Goal: Task Accomplishment & Management: Complete application form

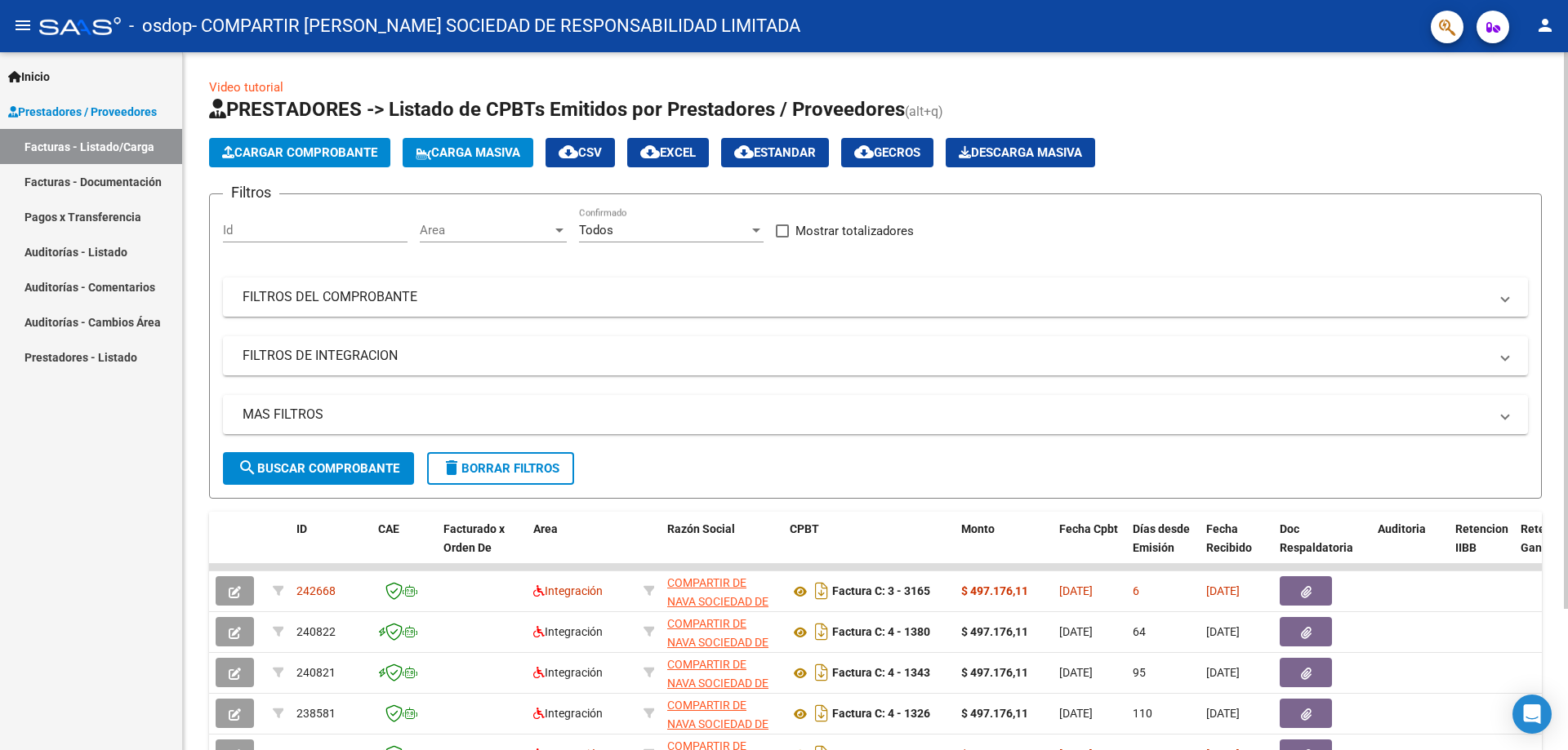
click at [315, 164] on button "Cargar Comprobante" at bounding box center [300, 153] width 182 height 29
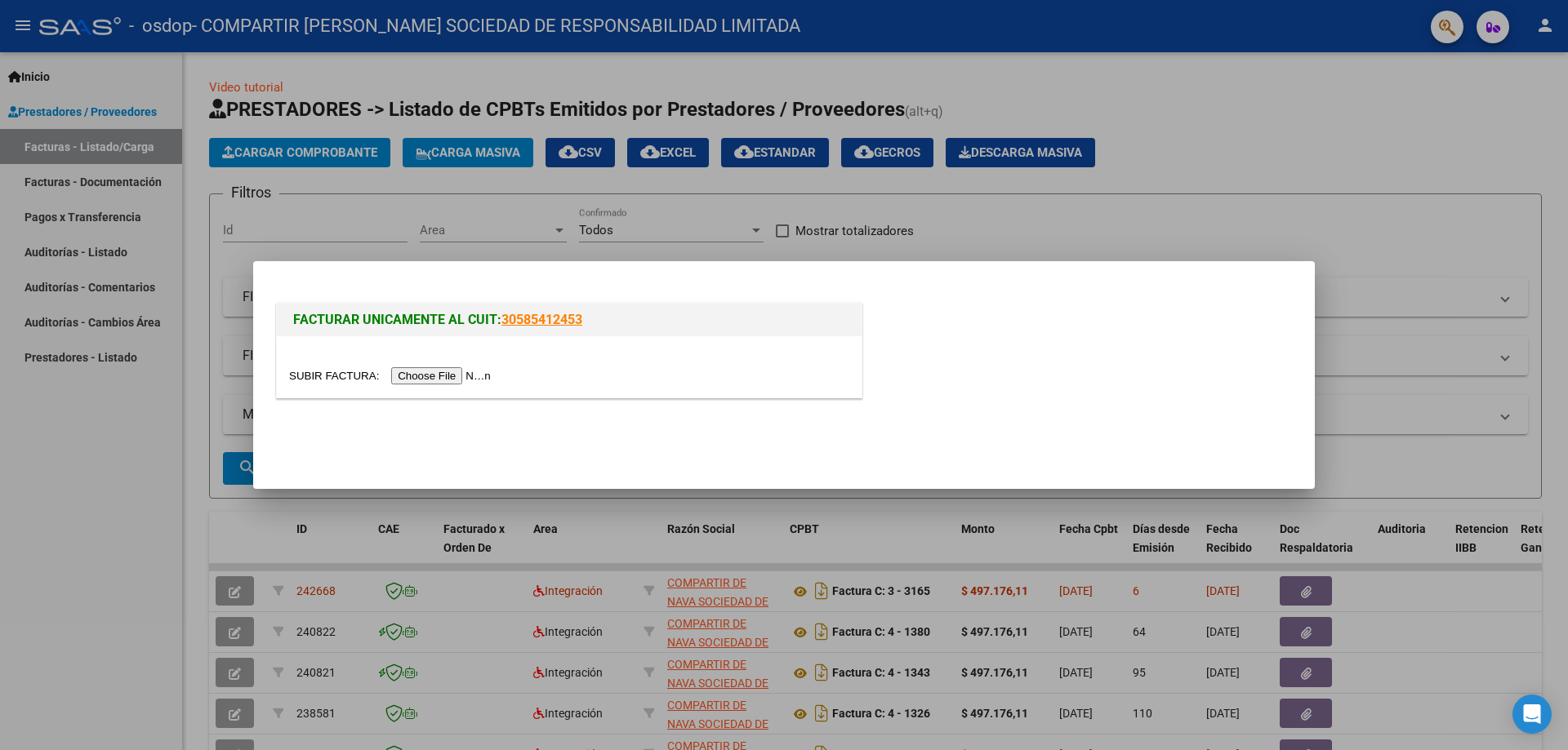
drag, startPoint x: 475, startPoint y: 363, endPoint x: 475, endPoint y: 375, distance: 12.0
click at [475, 365] on div at bounding box center [569, 367] width 584 height 61
click at [475, 377] on input "file" at bounding box center [393, 376] width 206 height 18
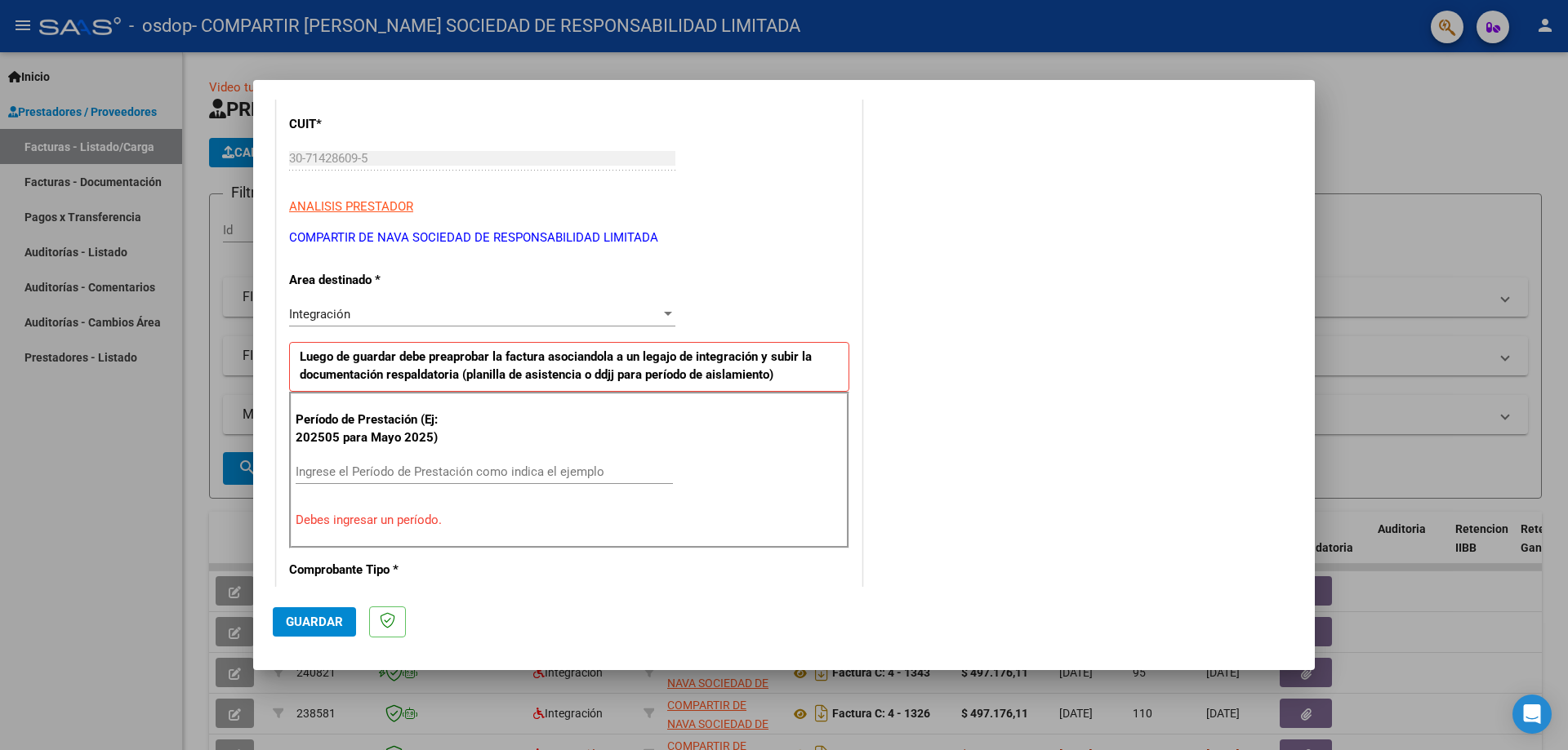
scroll to position [161, 0]
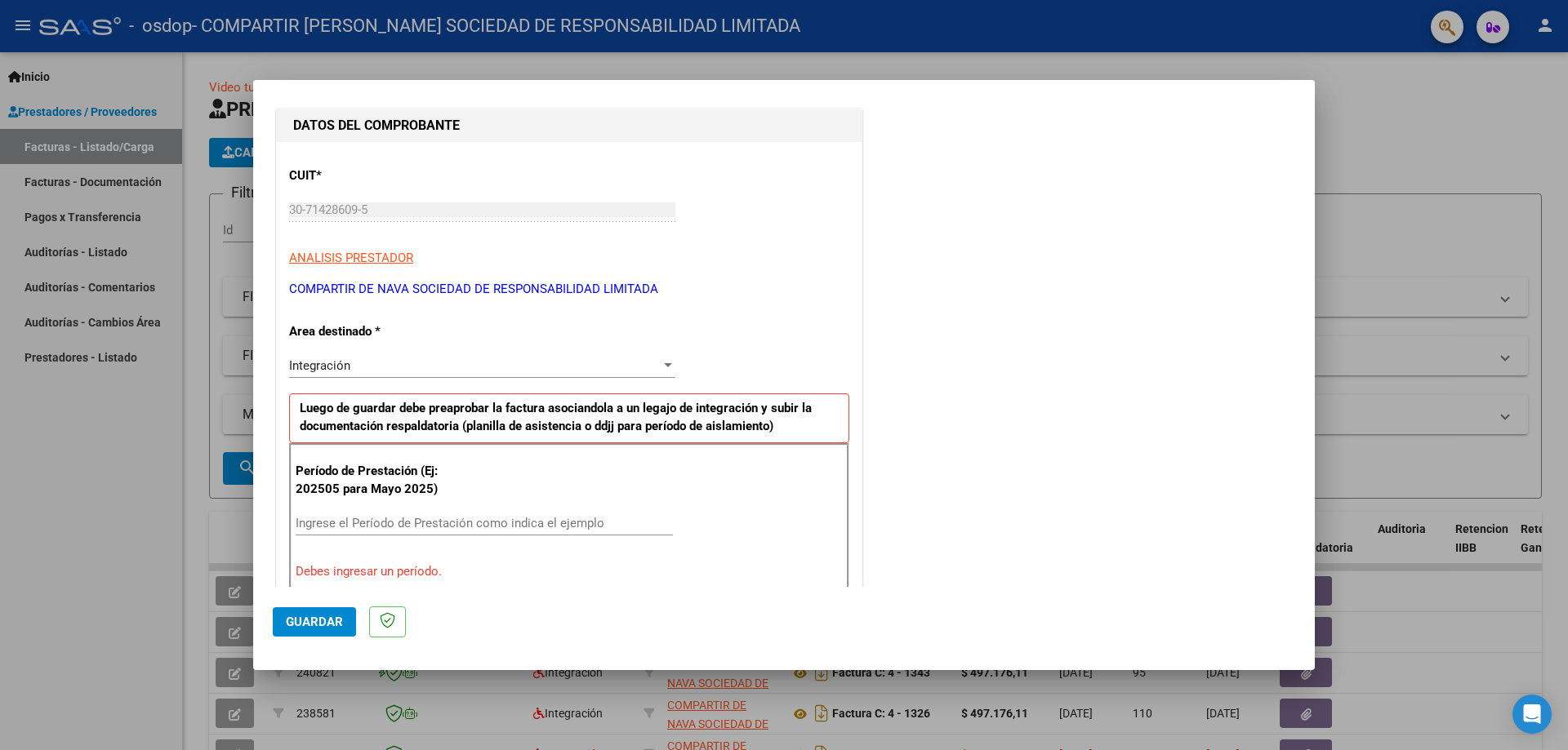
click at [464, 354] on div "Integración Seleccionar Area" at bounding box center [482, 366] width 386 height 25
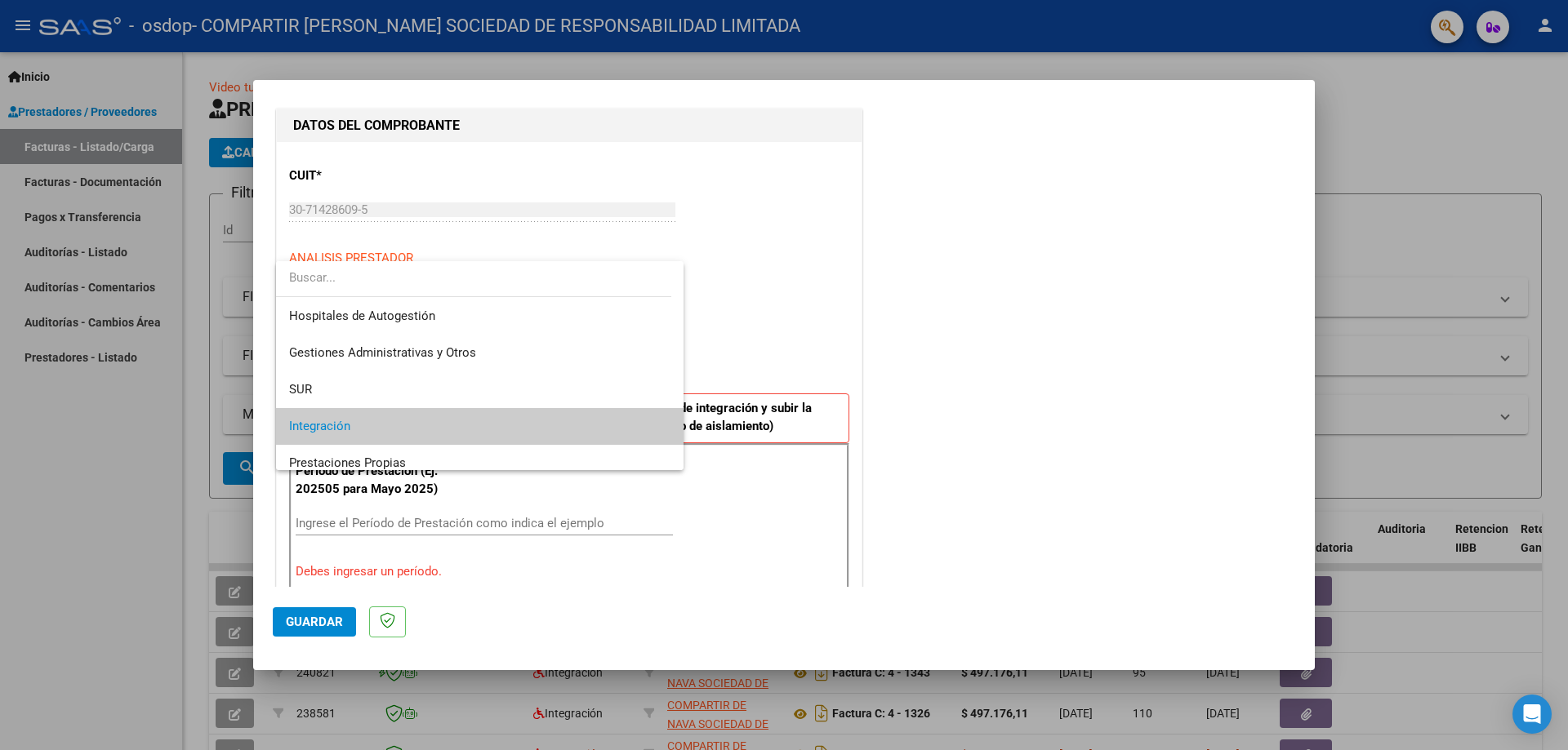
scroll to position [61, 0]
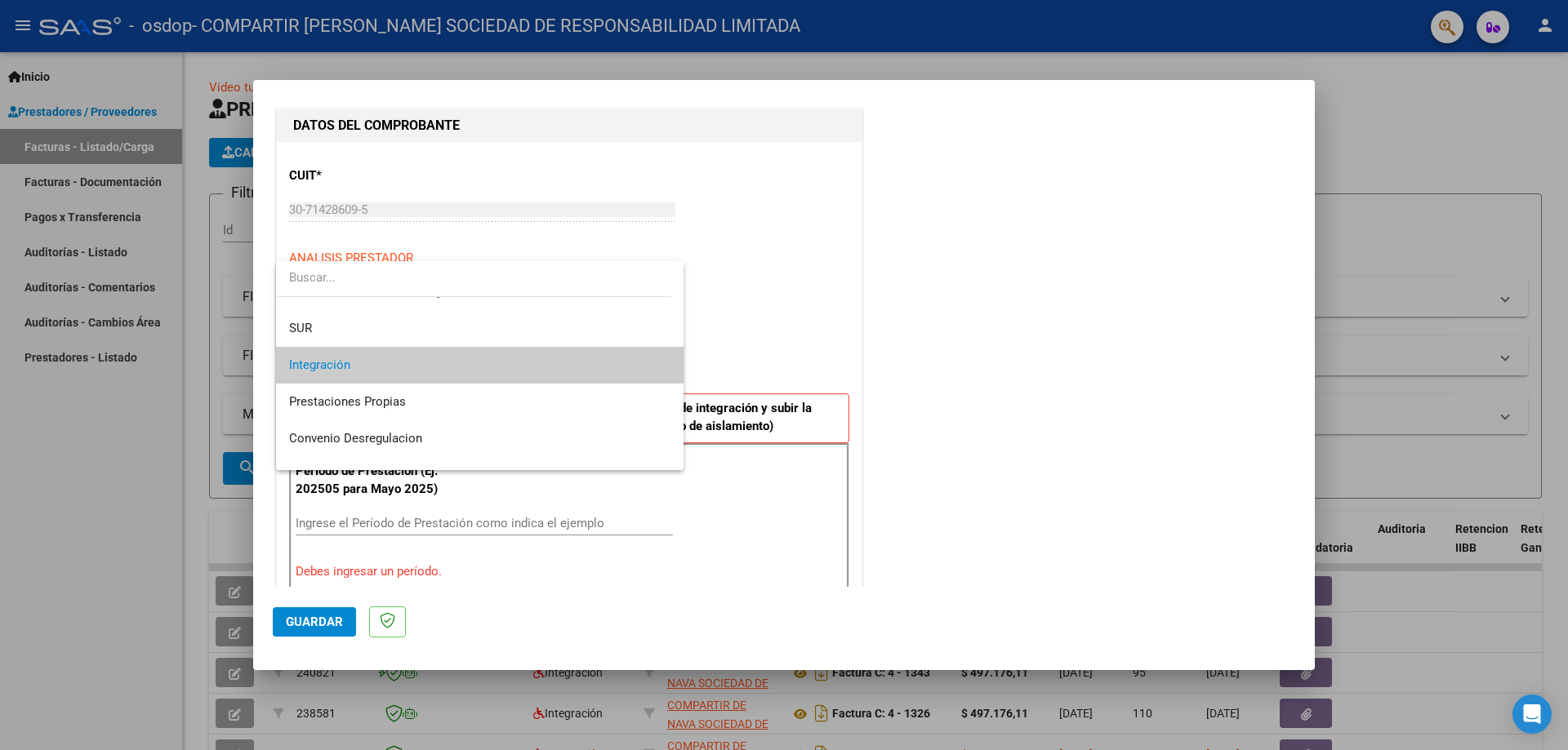
click at [464, 355] on span "Integración" at bounding box center [480, 366] width 382 height 37
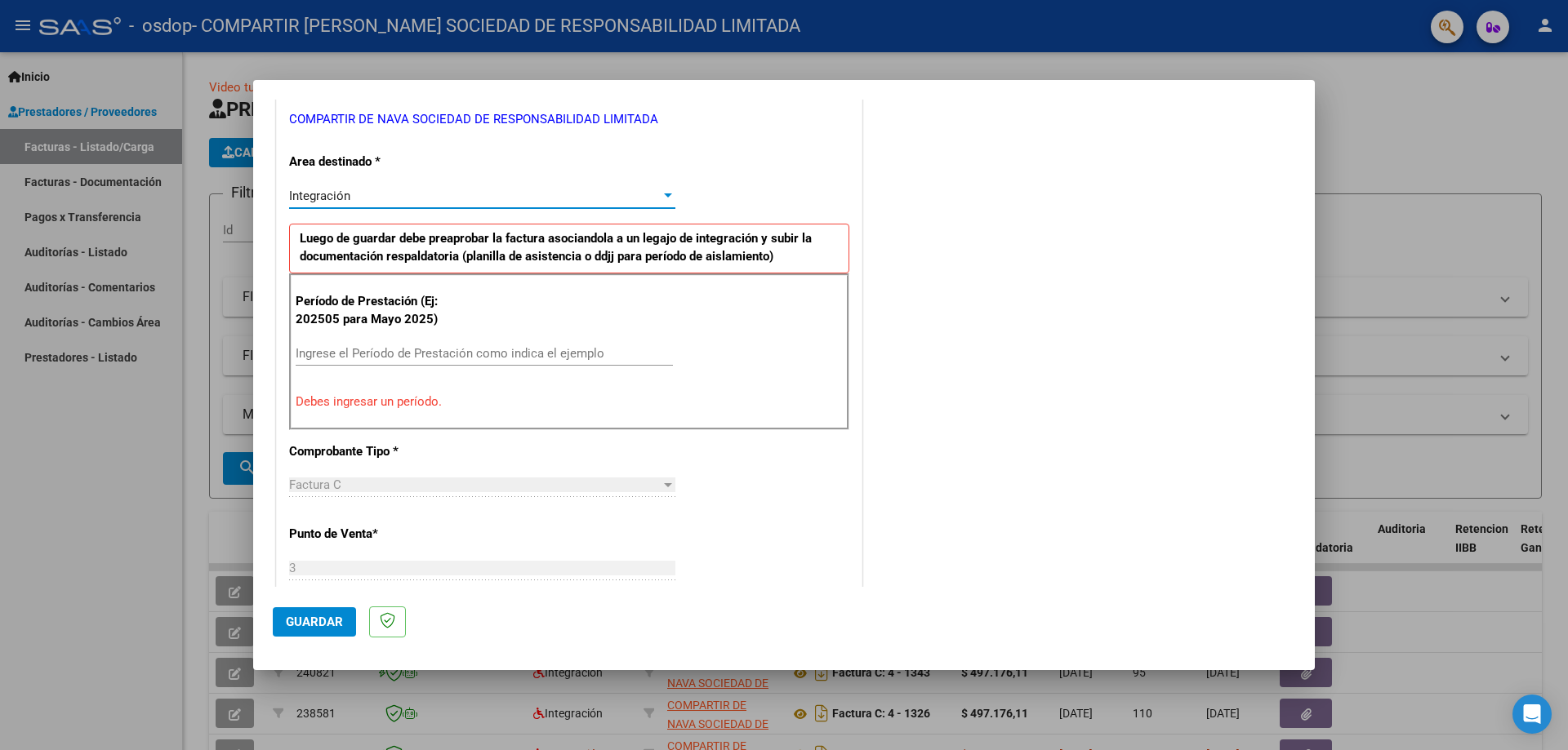
scroll to position [243, 0]
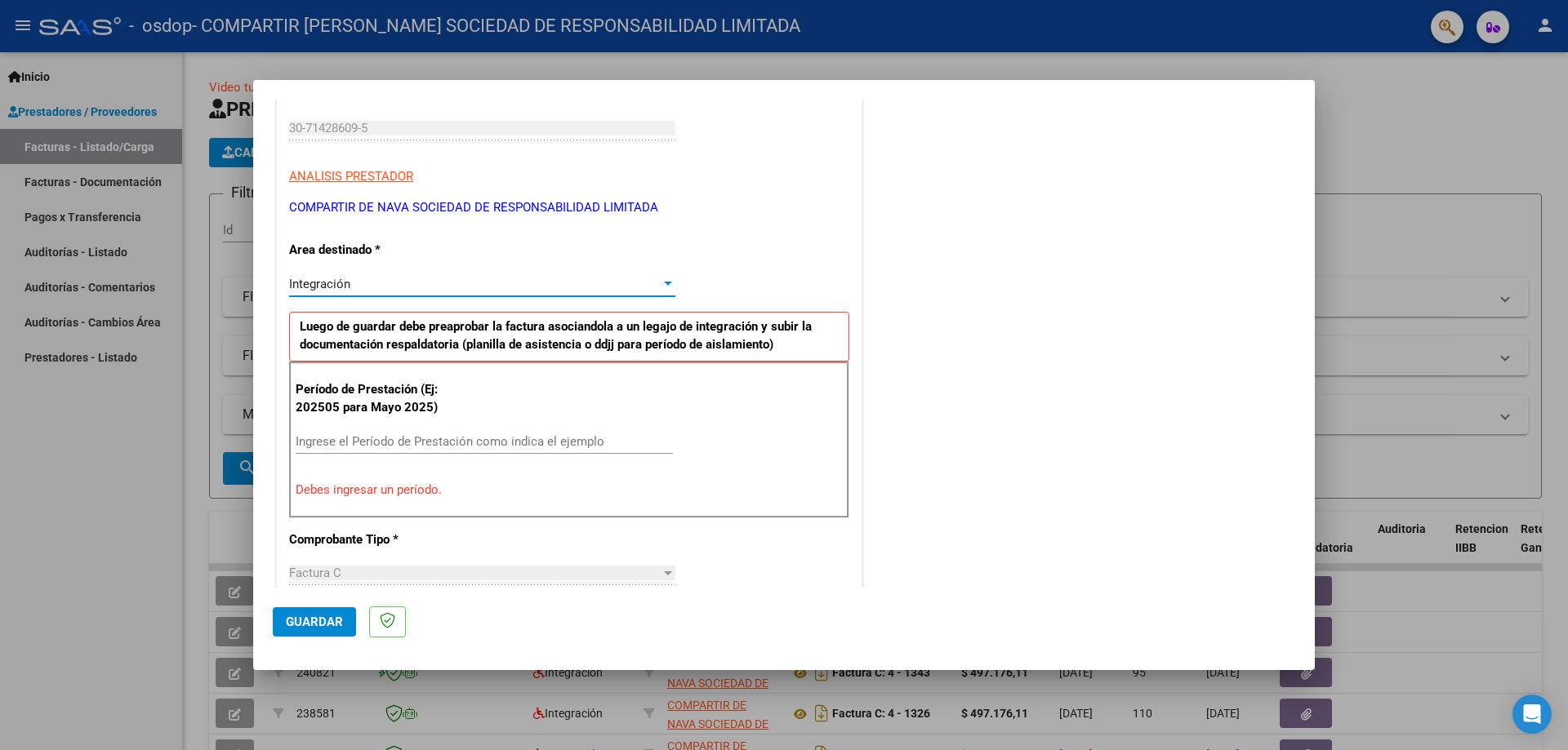
click at [411, 436] on input "Ingrese el Período de Prestación como indica el ejemplo" at bounding box center [484, 441] width 377 height 15
click at [564, 436] on input "Ingrese el Período de Prestación como indica el ejemplo" at bounding box center [484, 441] width 377 height 15
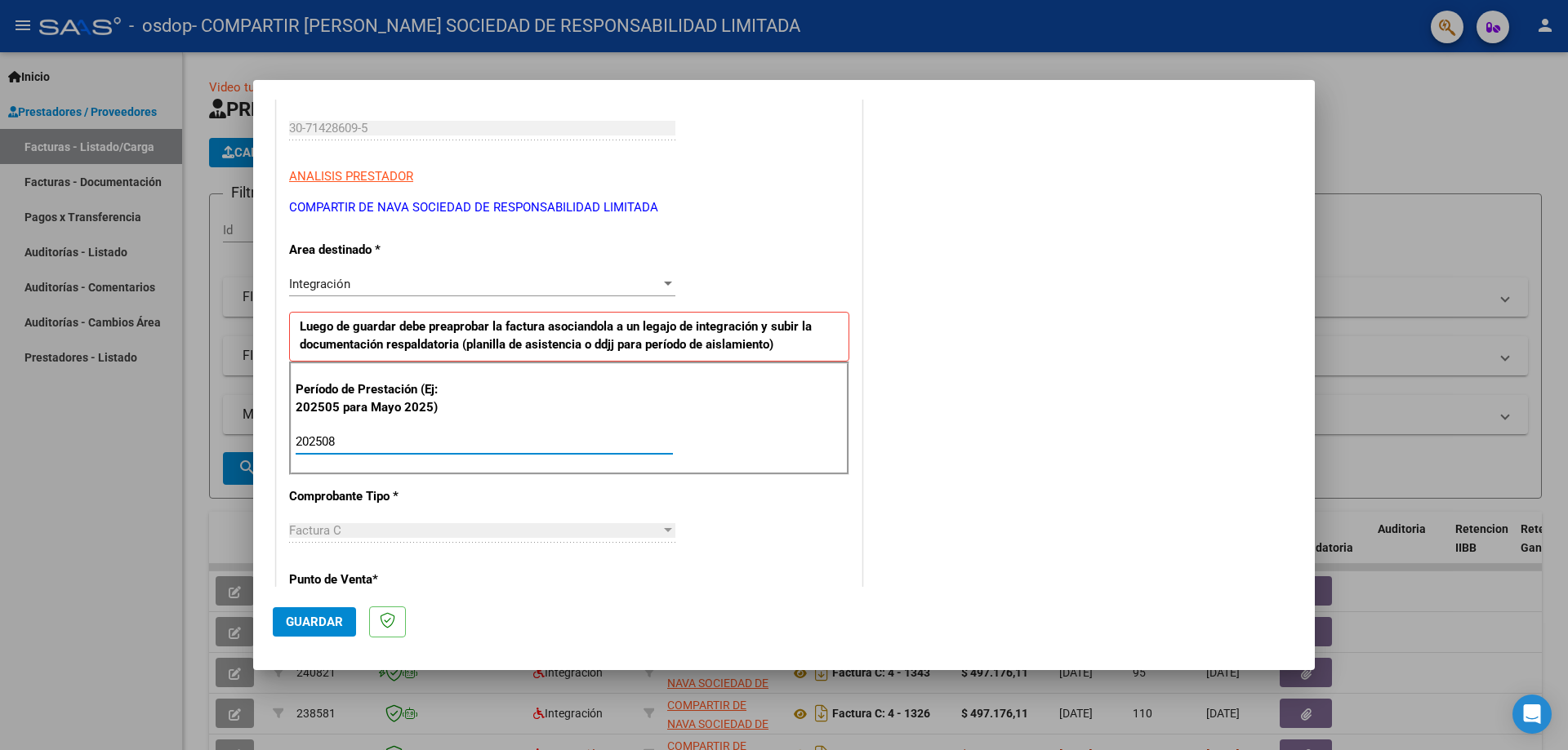
type input "202508"
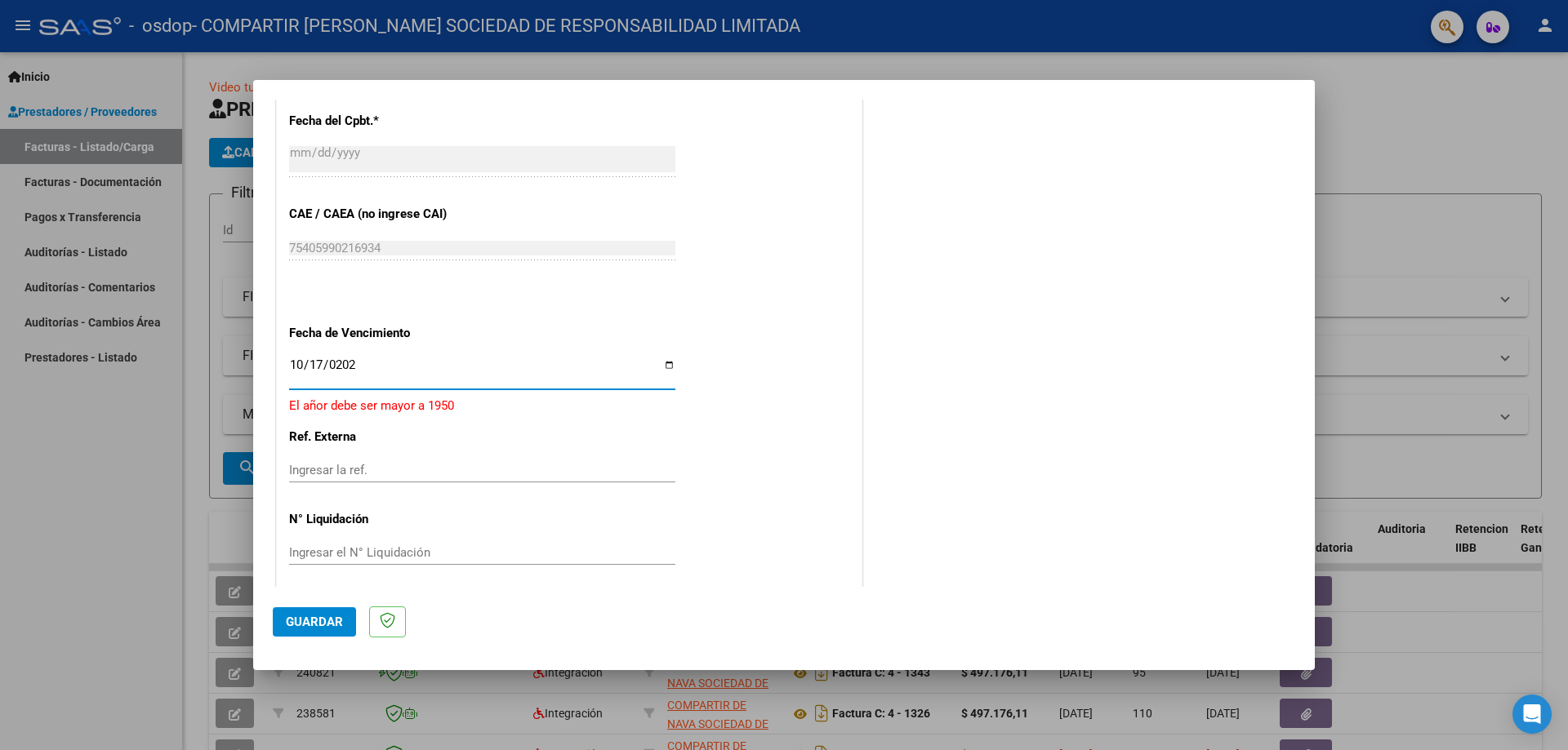
type input "2025-10-17"
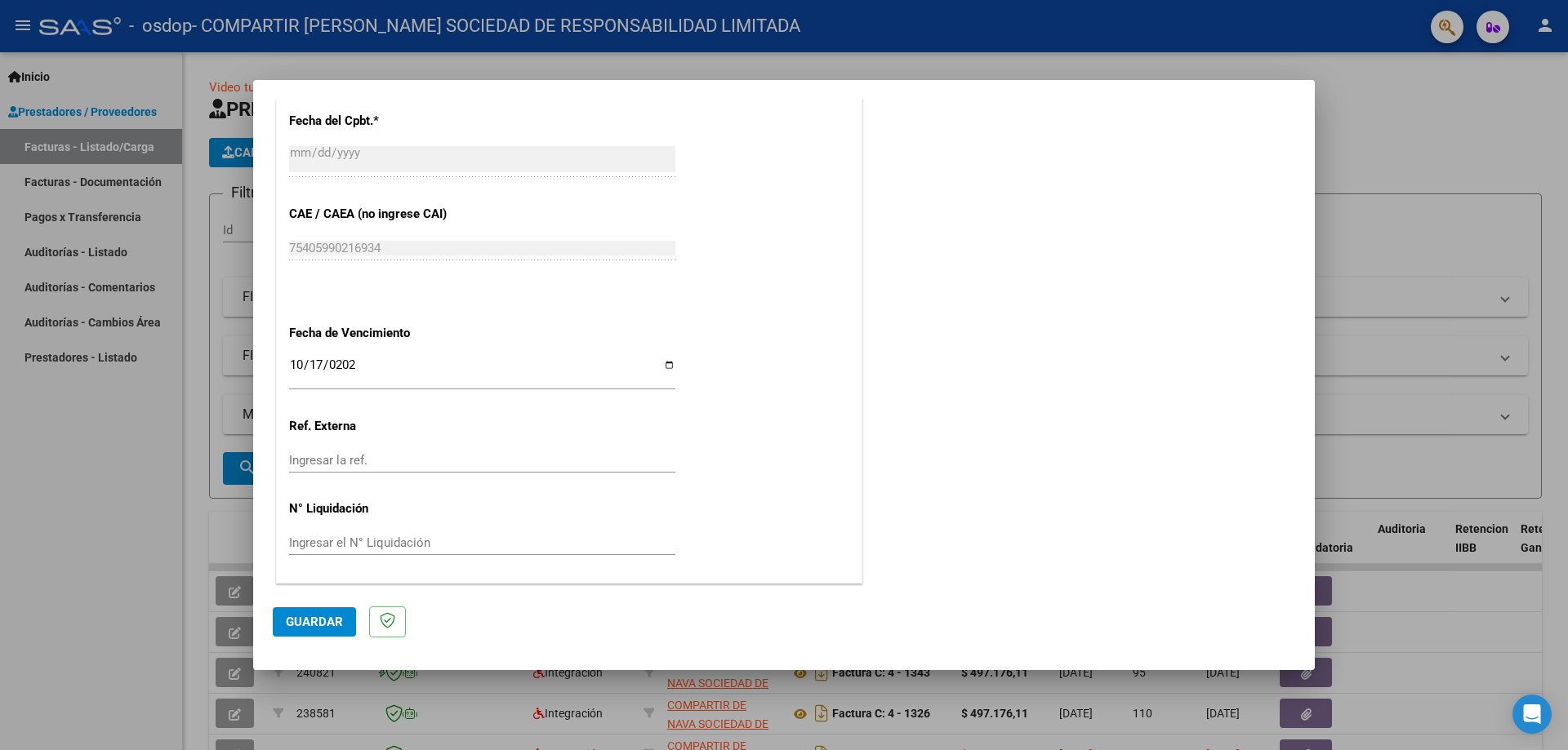
click at [318, 631] on button "Guardar" at bounding box center [314, 622] width 83 height 29
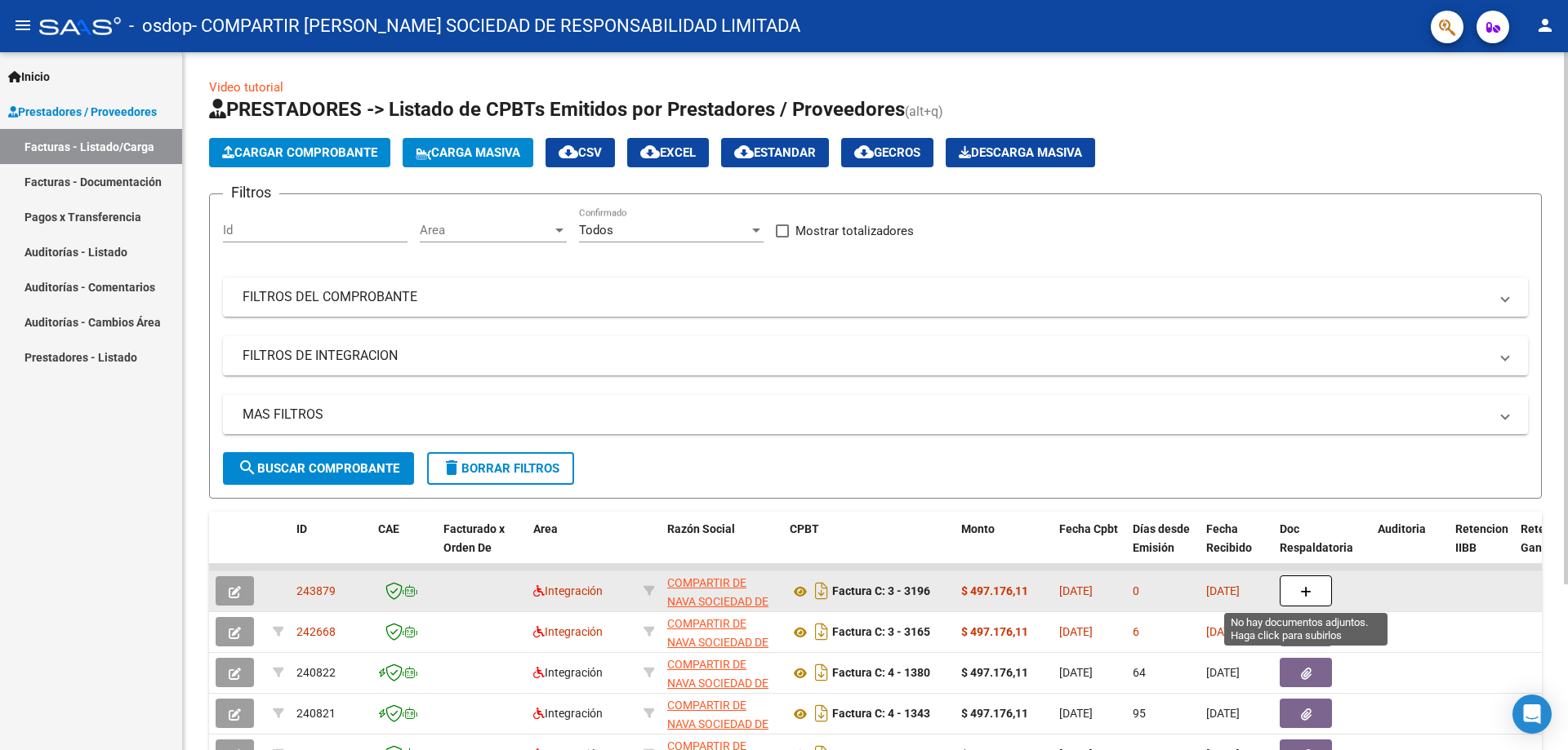
click at [1316, 587] on button "button" at bounding box center [1305, 592] width 53 height 31
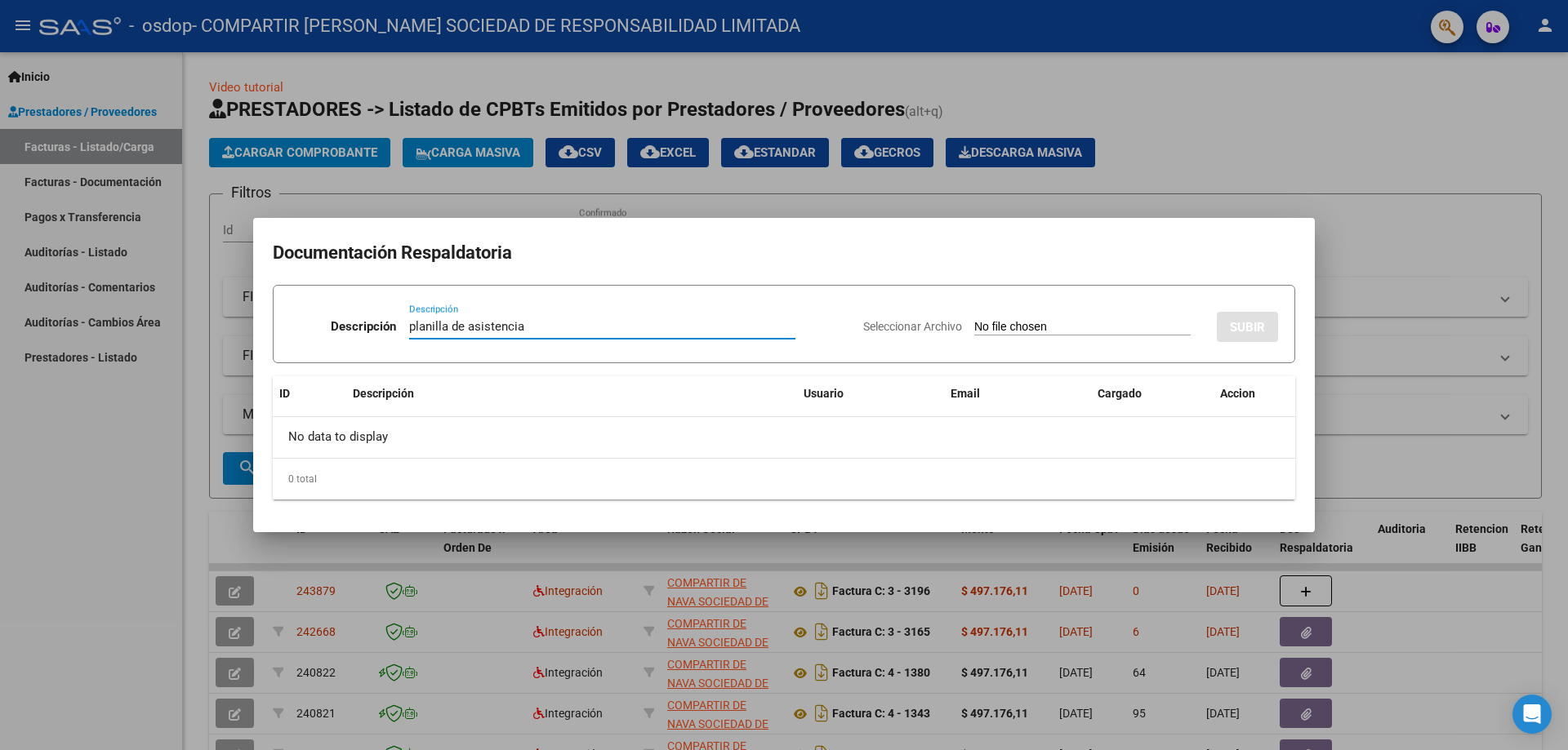
type input "planilla de asistencia"
click at [974, 320] on input "Seleccionar Archivo" at bounding box center [1082, 327] width 217 height 16
type input "C:\fakepath\OSDOP ([PERSON_NAME]).pdf"
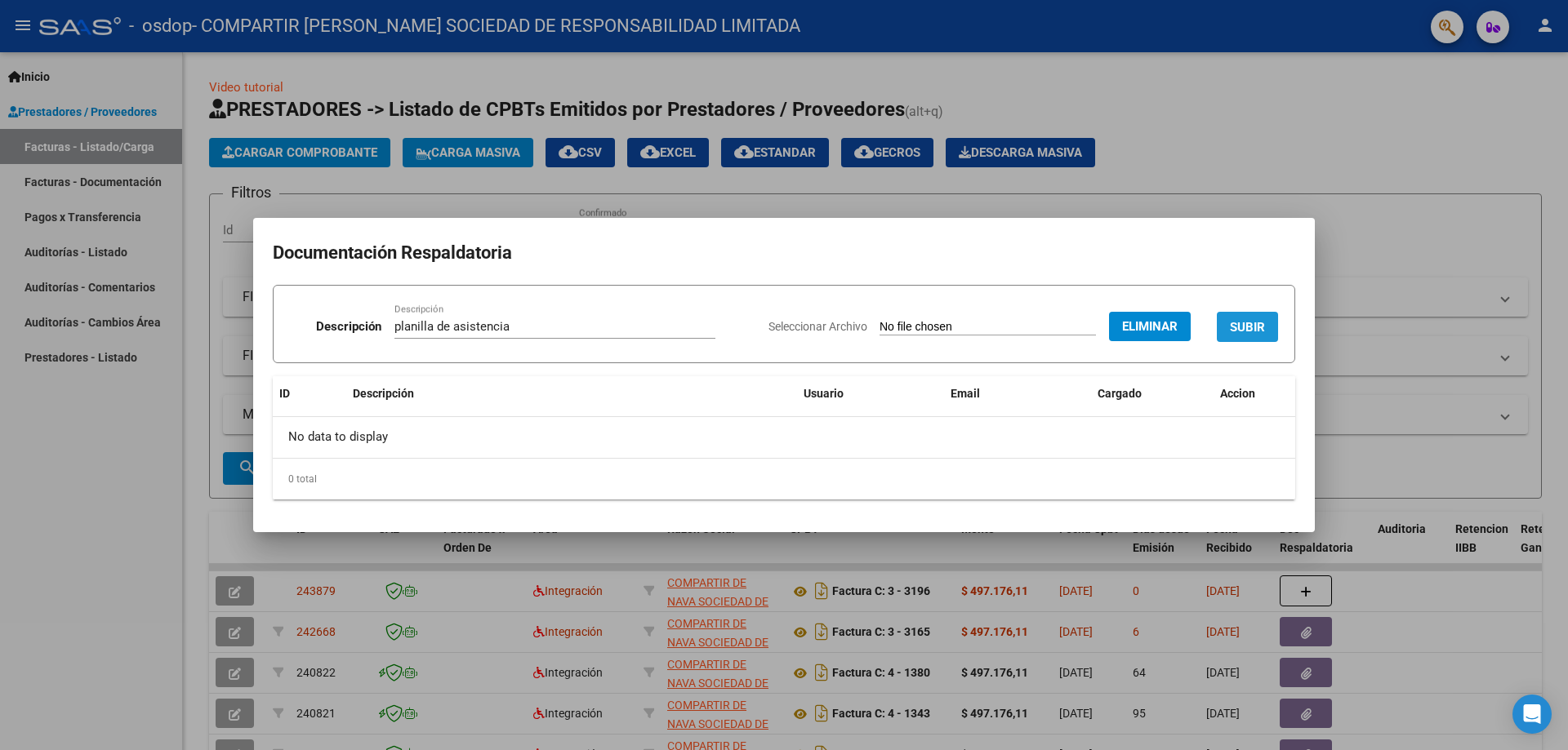
click at [1256, 325] on span "SUBIR" at bounding box center [1247, 327] width 35 height 15
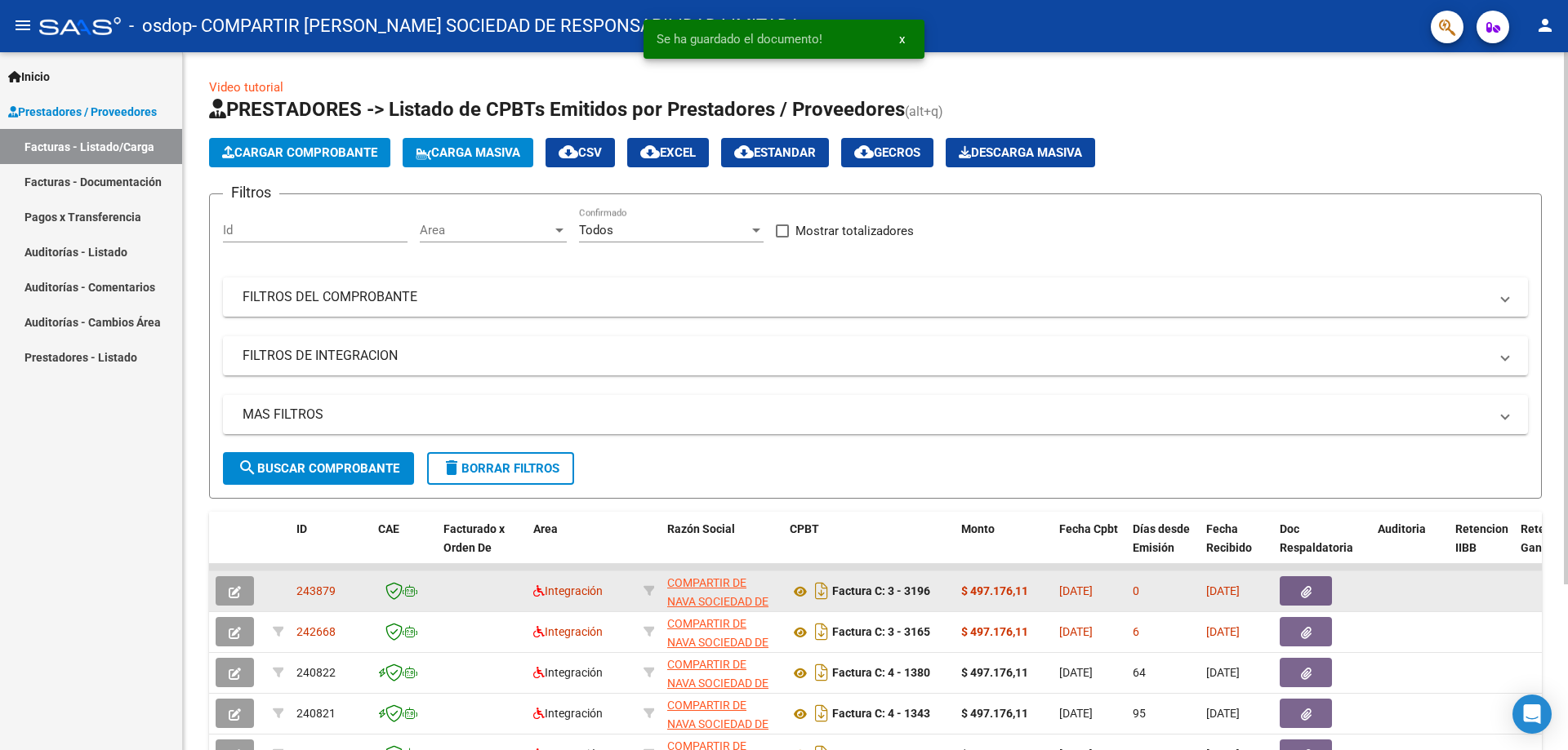
click at [1326, 587] on button "button" at bounding box center [1305, 591] width 53 height 29
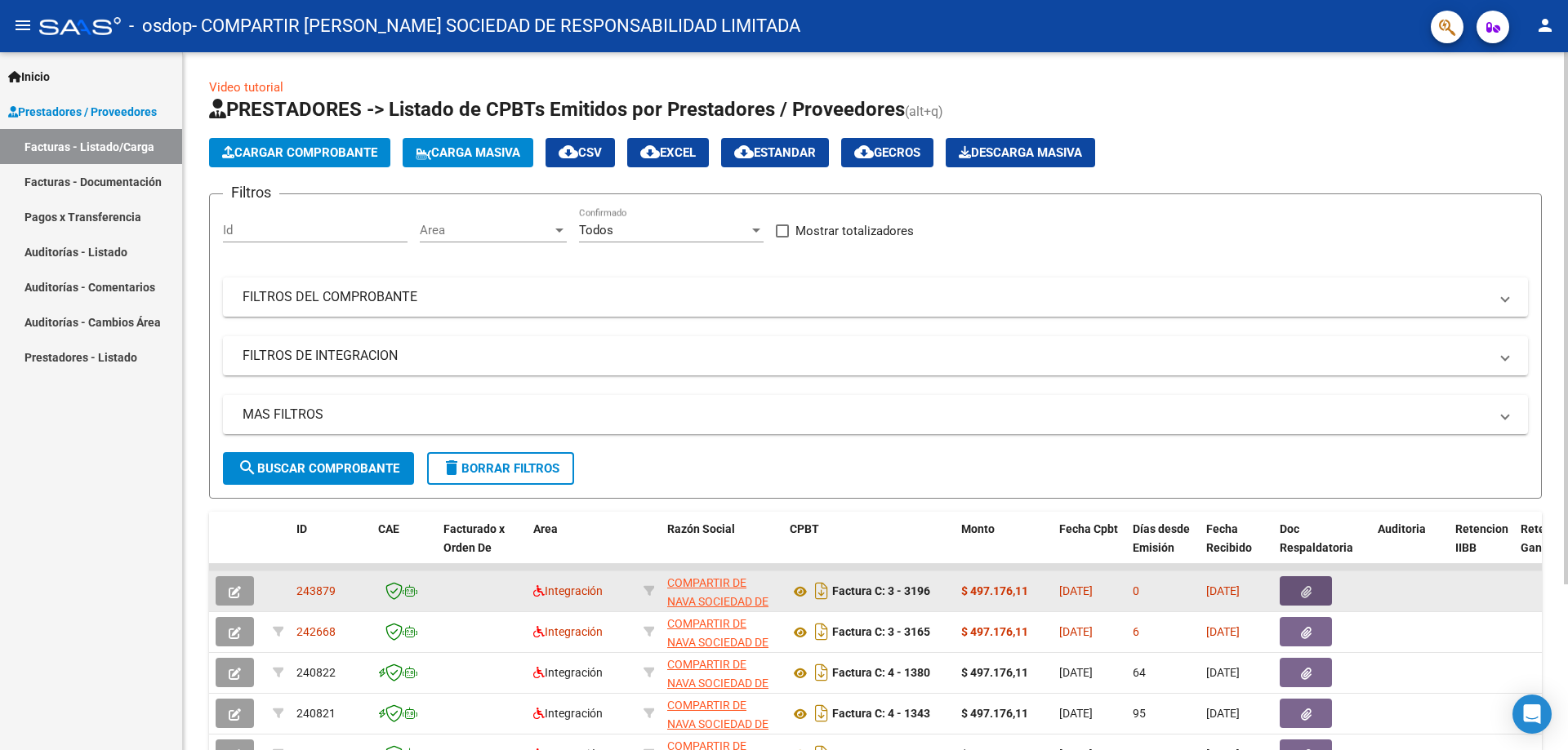
scroll to position [82, 0]
click at [832, 591] on strong "Factura C: 3 - 3196" at bounding box center [881, 592] width 98 height 13
click at [822, 591] on icon "Descargar documento" at bounding box center [821, 591] width 21 height 26
